Goal: Task Accomplishment & Management: Use online tool/utility

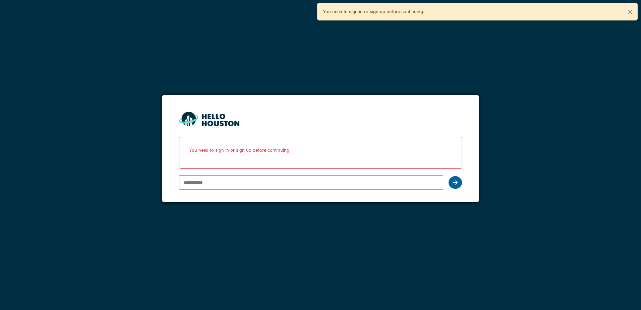
type input "**********"
click at [458, 184] on div at bounding box center [455, 182] width 13 height 13
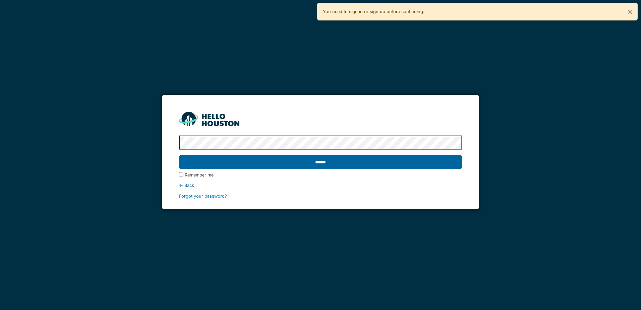
click at [318, 161] on input "******" at bounding box center [320, 162] width 283 height 14
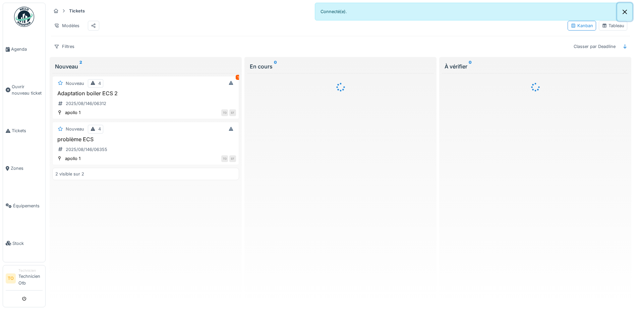
click at [627, 12] on button "Close" at bounding box center [624, 12] width 15 height 18
